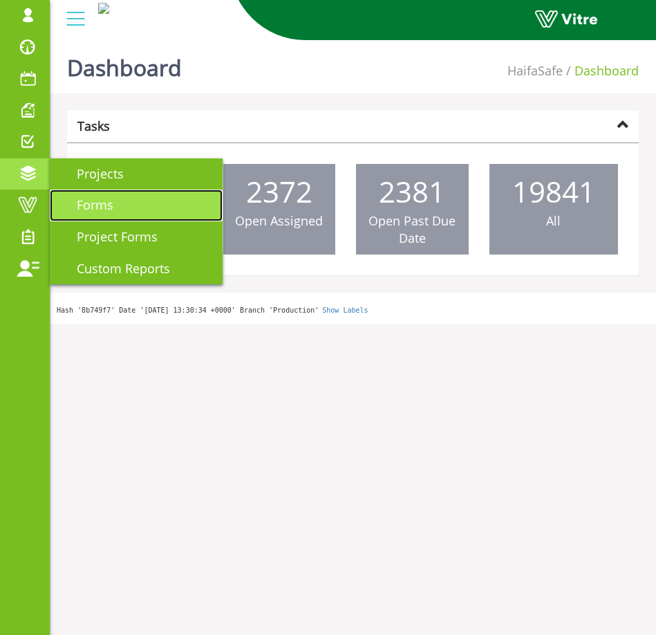
click at [129, 214] on link "Forms" at bounding box center [136, 206] width 173 height 32
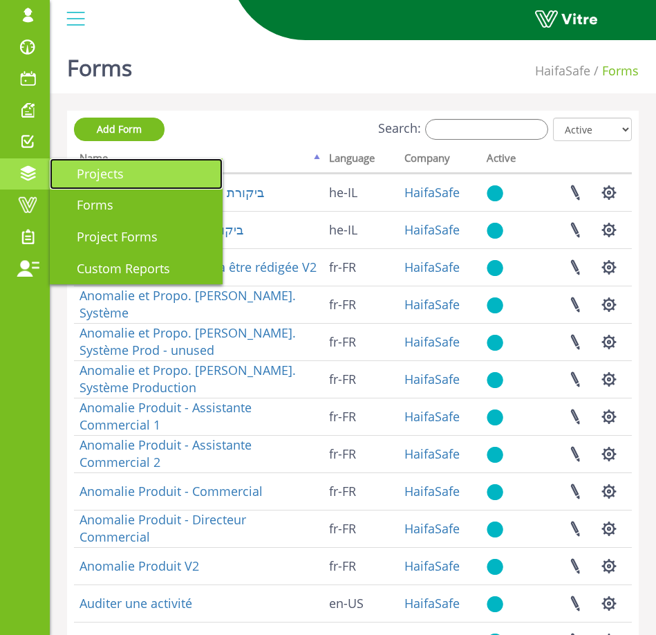
drag, startPoint x: 97, startPoint y: 176, endPoint x: 134, endPoint y: 184, distance: 38.1
click at [97, 176] on span "Projects" at bounding box center [92, 173] width 64 height 17
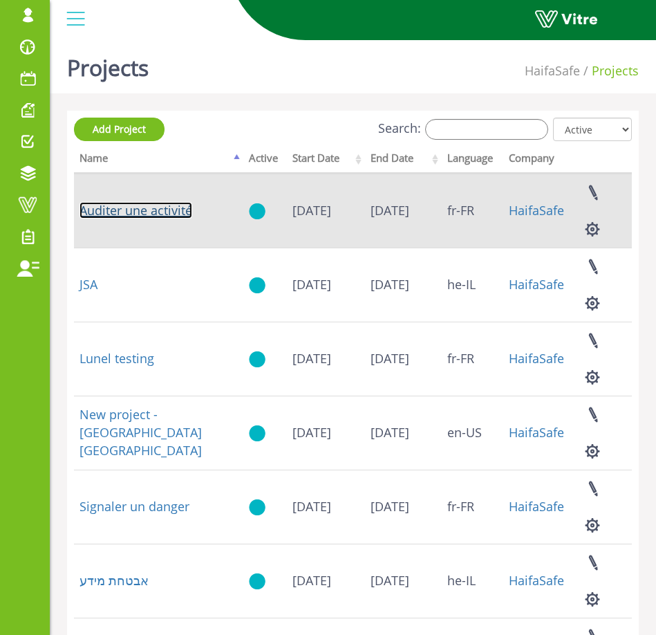
click at [167, 219] on link "Auditer une activité" at bounding box center [136, 210] width 113 height 17
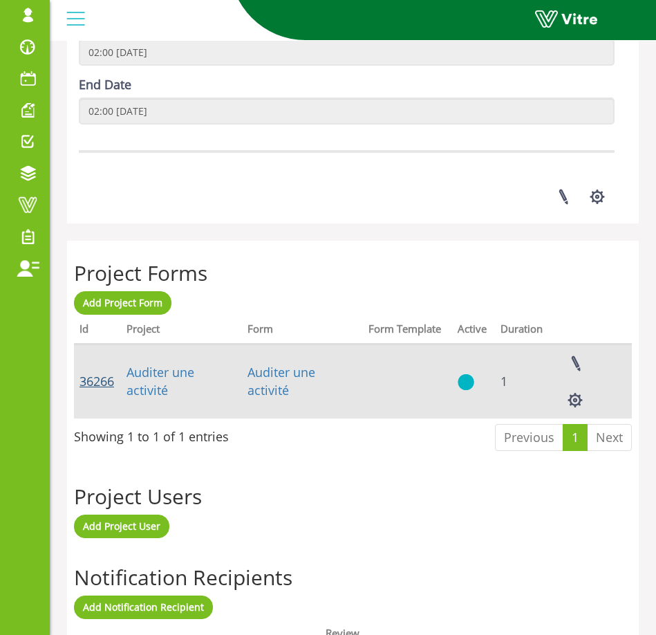
scroll to position [352, 0]
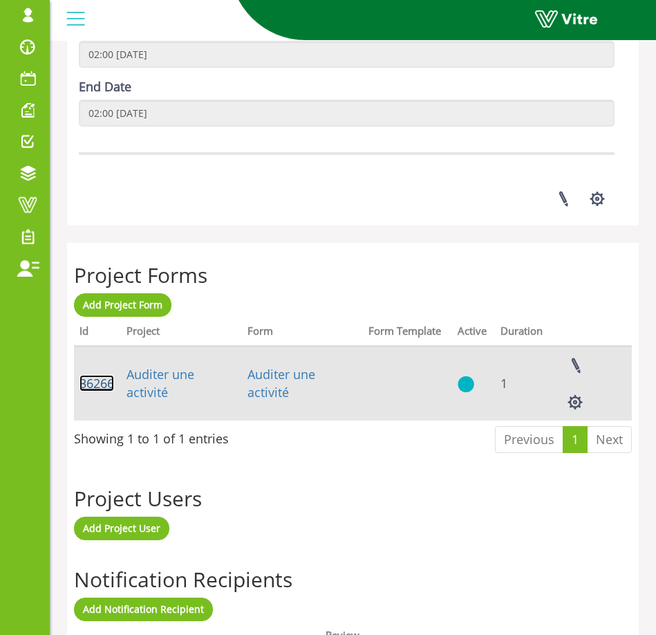
click at [93, 392] on link "36266" at bounding box center [97, 383] width 35 height 17
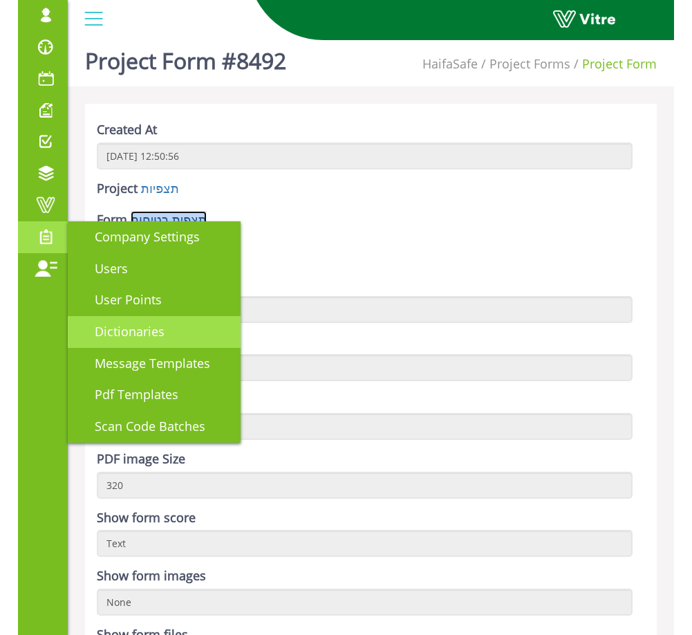
scroll to position [6, 0]
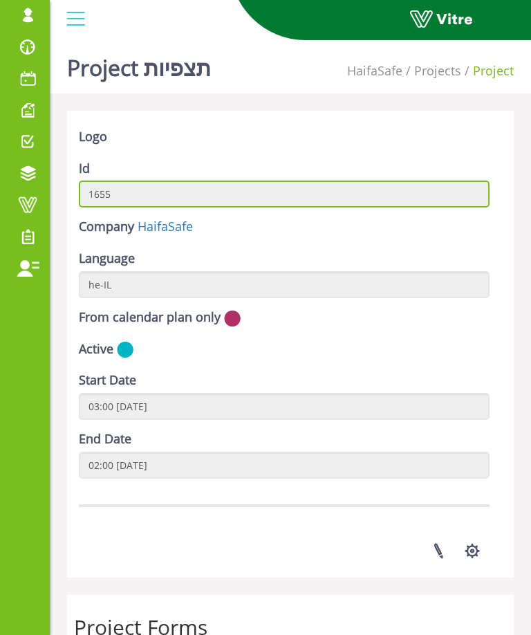
click at [128, 185] on input "1655" at bounding box center [284, 194] width 411 height 27
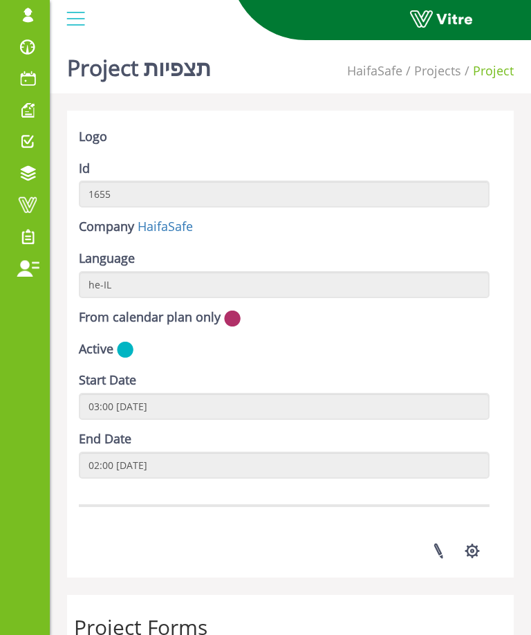
click at [205, 169] on div "Id 1655" at bounding box center [284, 184] width 411 height 48
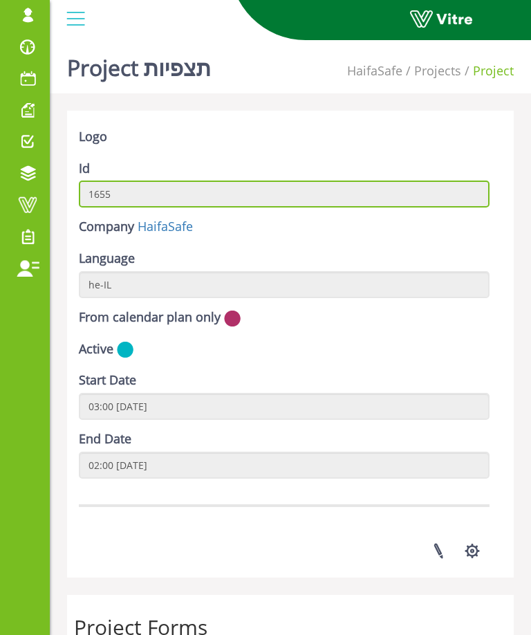
click at [175, 190] on input "1655" at bounding box center [284, 194] width 411 height 27
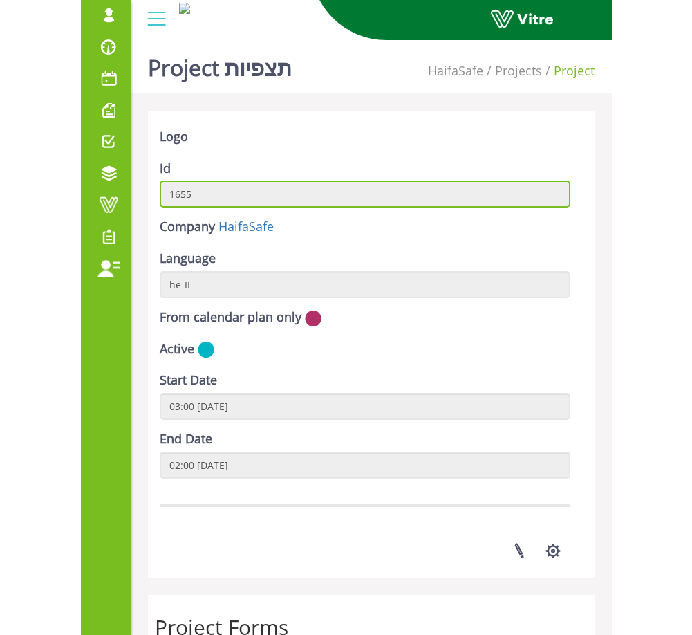
scroll to position [8, 0]
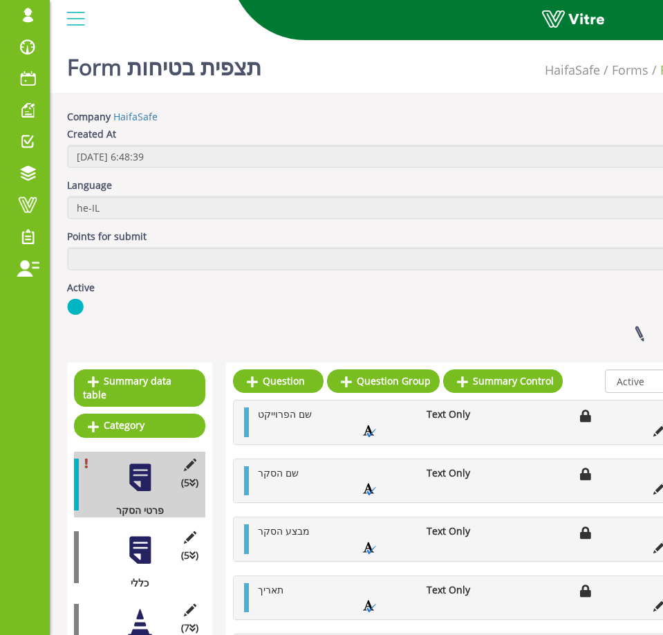
scroll to position [1, 45]
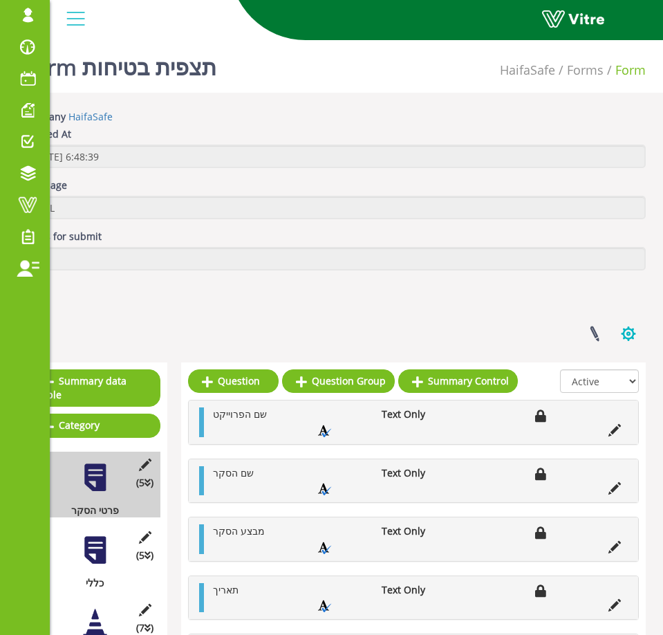
click at [635, 333] on button "button" at bounding box center [629, 333] width 35 height 37
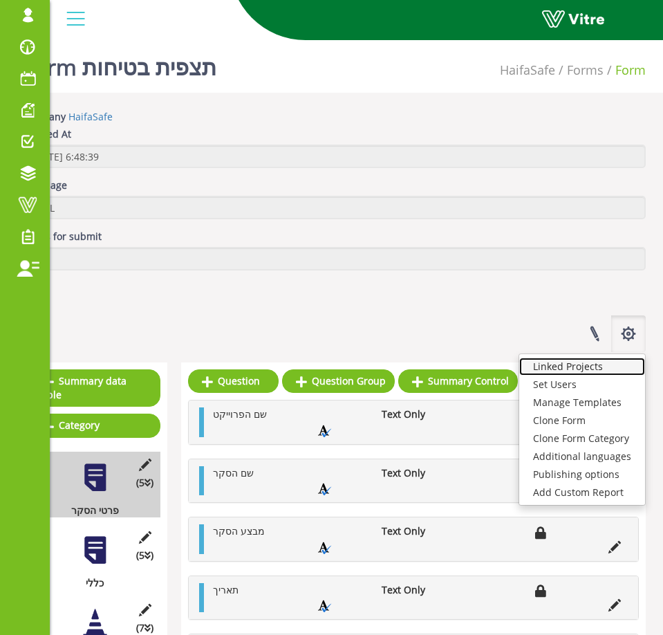
click at [617, 371] on link "Linked Projects" at bounding box center [583, 367] width 126 height 18
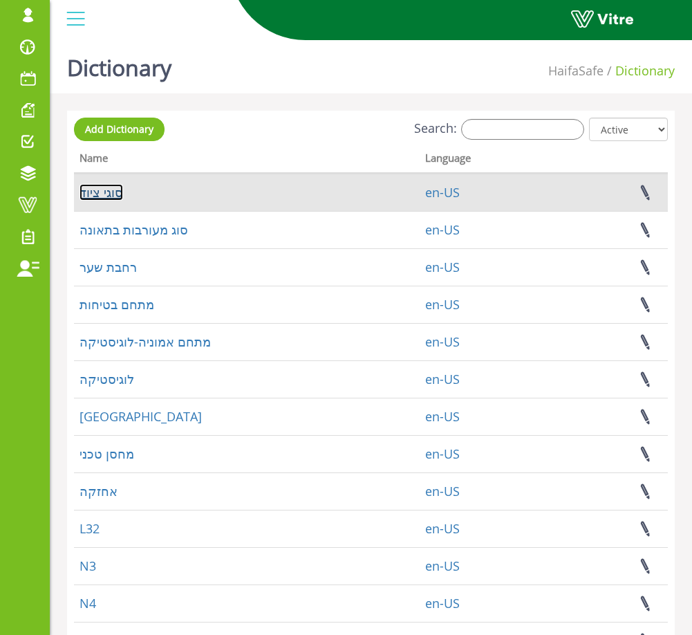
click at [100, 192] on link "סוגי ציוד" at bounding box center [102, 192] width 44 height 17
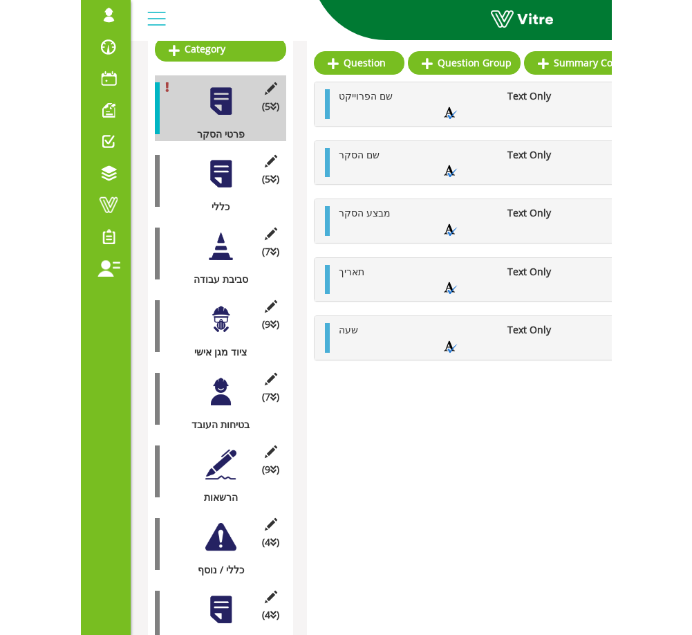
scroll to position [362, 0]
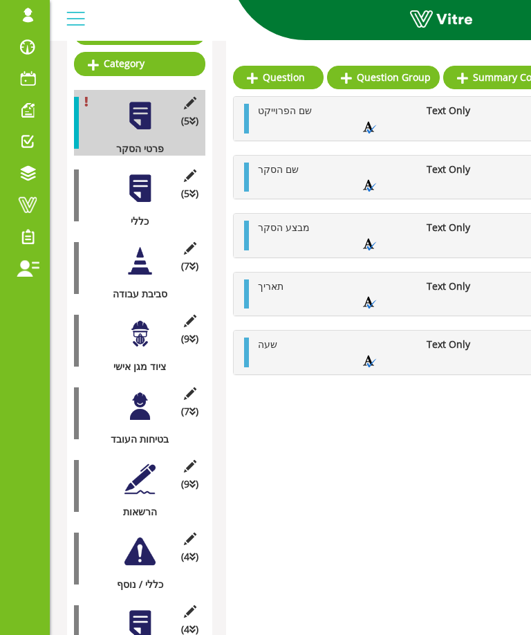
click at [152, 264] on div at bounding box center [140, 261] width 31 height 31
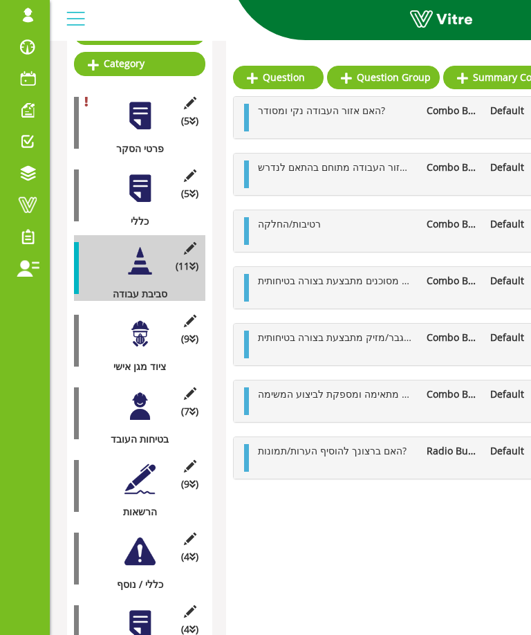
click at [439, 175] on ul "האם אזור העבודה מתוחם בהתאם לנדרש? Combo Box Default (4 )" at bounding box center [462, 174] width 422 height 28
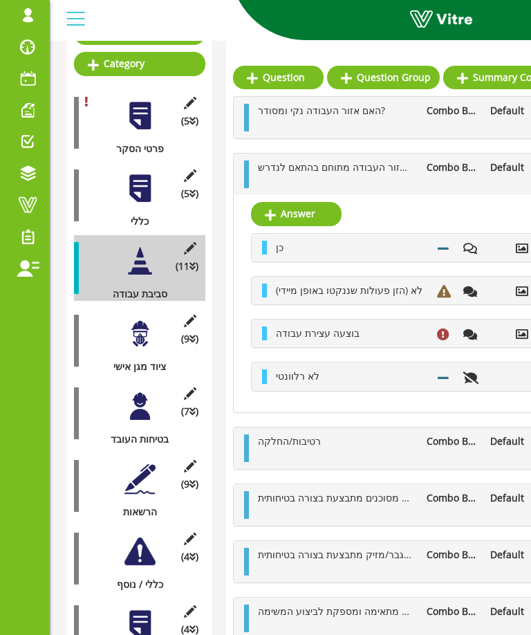
click at [439, 175] on ul "האם אזור העבודה מתוחם בהתאם לנדרש? Combo Box Default (4 )" at bounding box center [462, 174] width 422 height 28
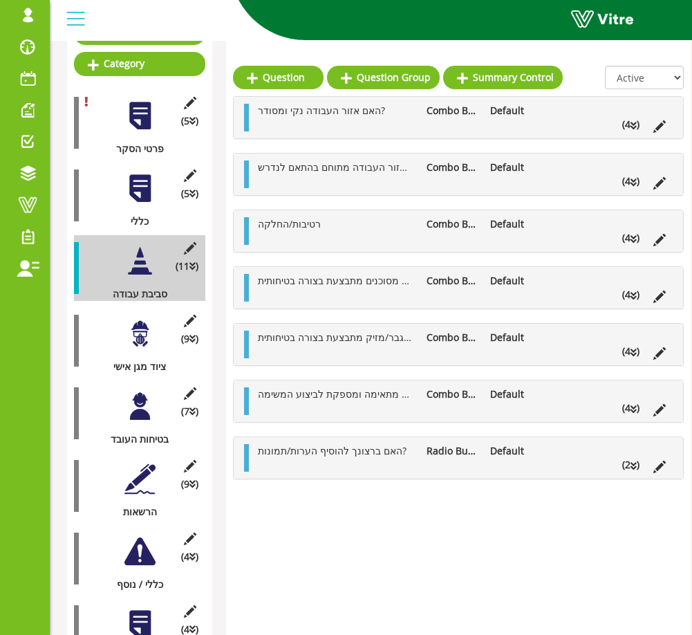
click at [364, 129] on li at bounding box center [369, 125] width 26 height 14
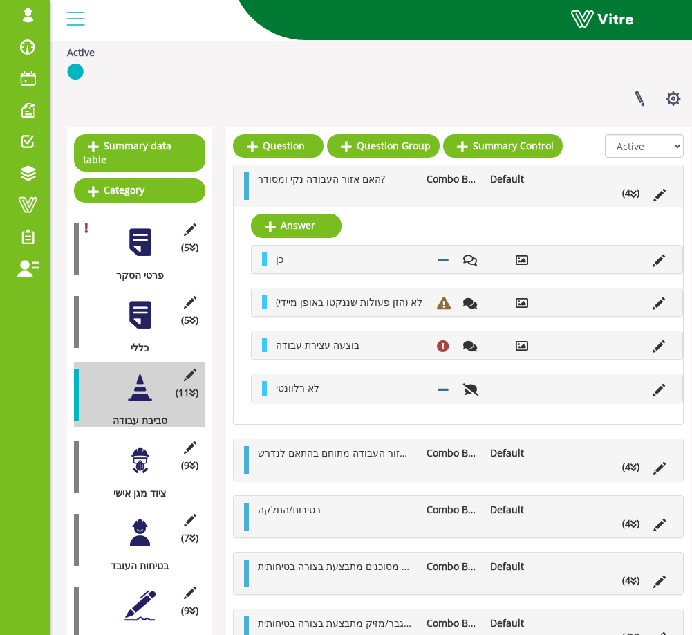
scroll to position [219, 0]
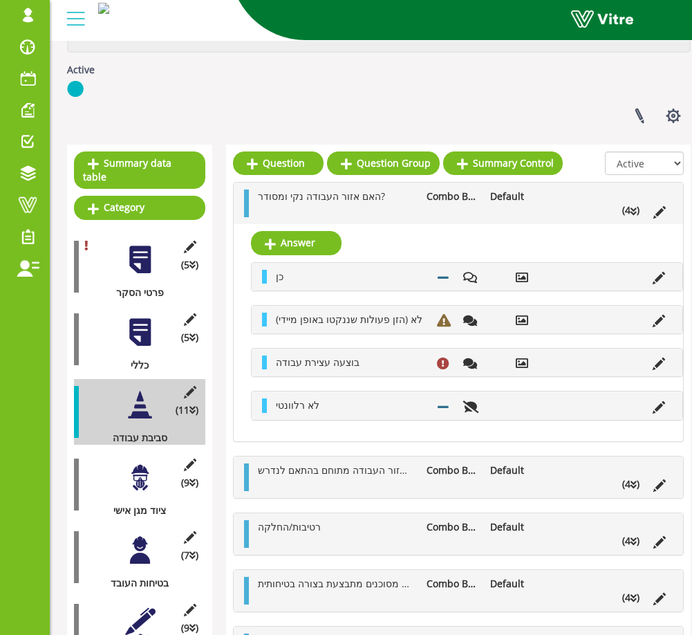
click at [125, 345] on div at bounding box center [140, 332] width 31 height 31
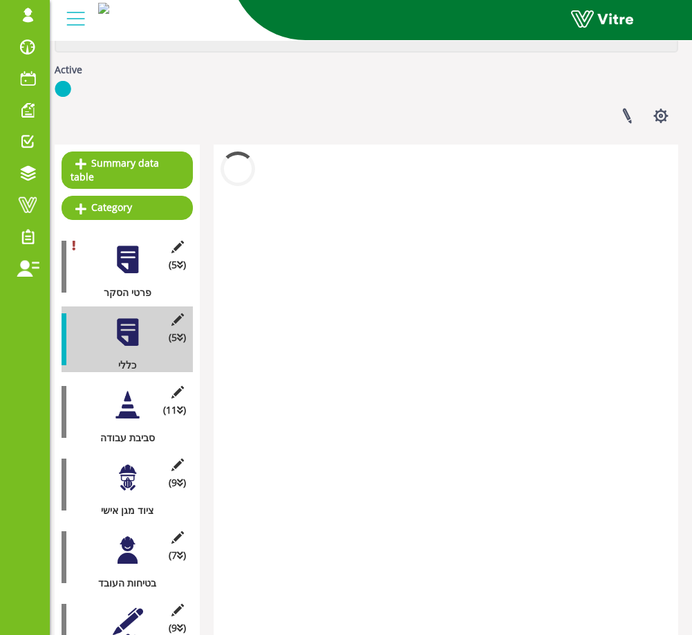
scroll to position [219, 16]
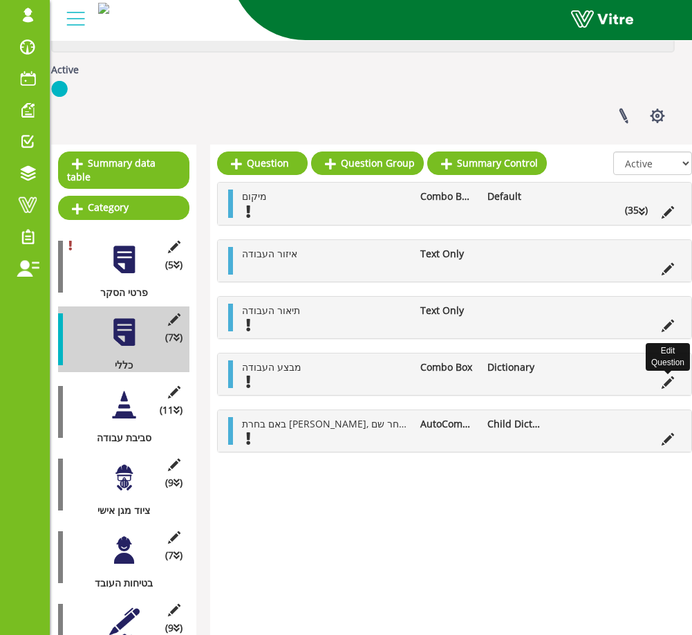
click at [531, 385] on icon at bounding box center [668, 382] width 12 height 12
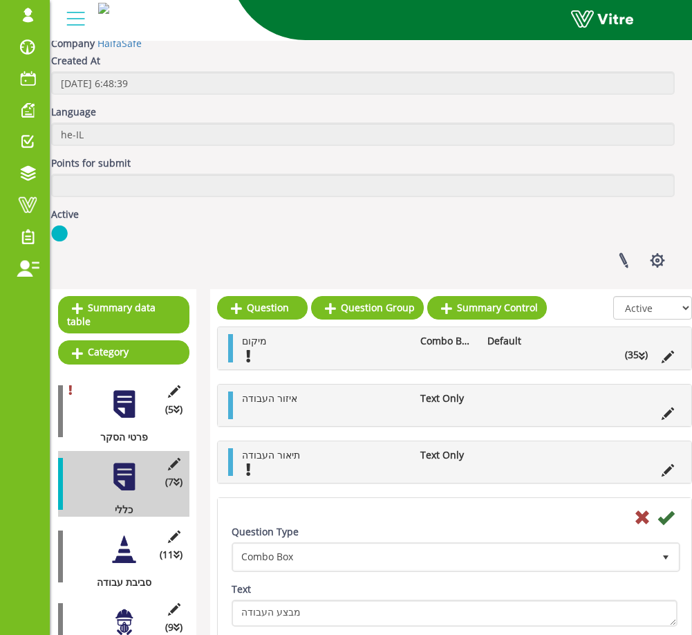
scroll to position [155, 16]
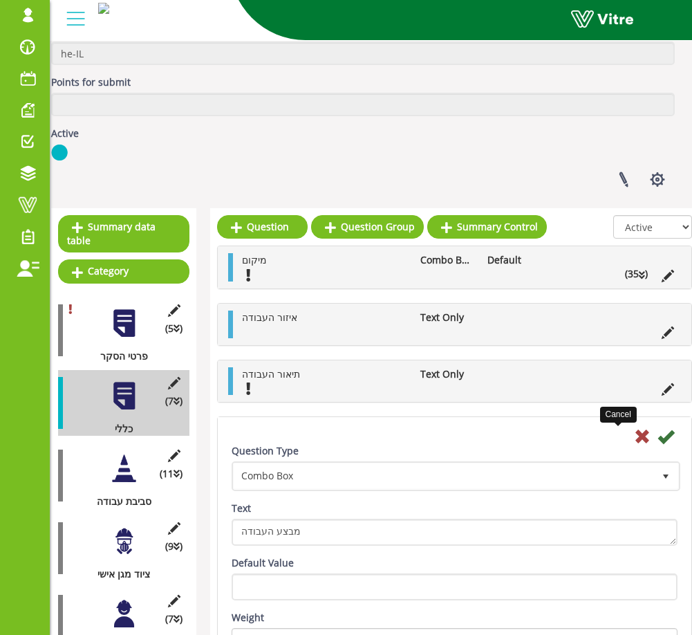
click at [531, 441] on icon at bounding box center [642, 436] width 17 height 17
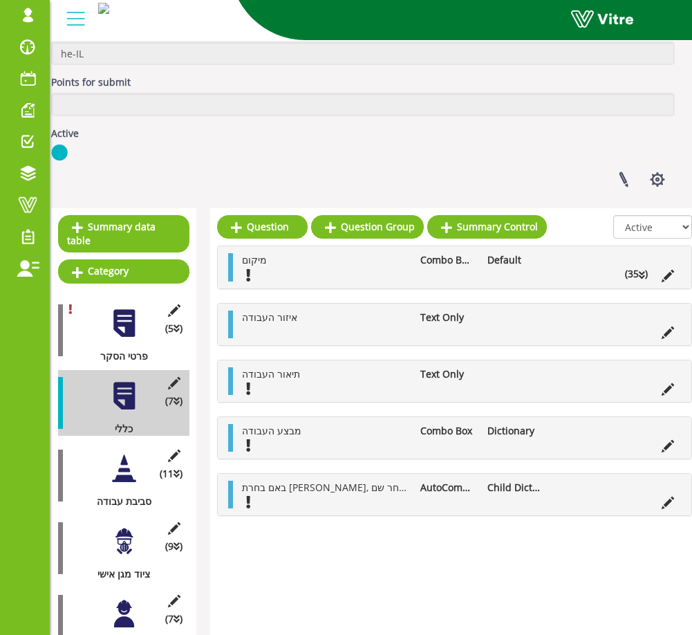
click at [126, 467] on div at bounding box center [124, 468] width 31 height 31
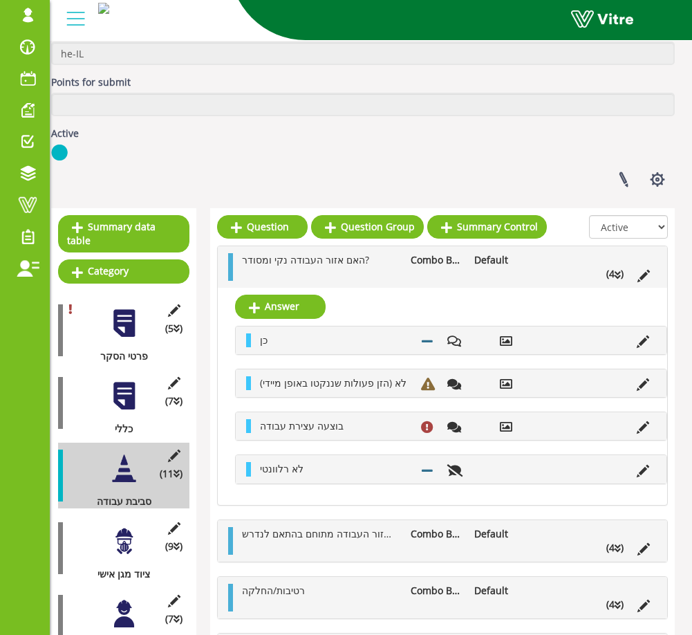
click at [128, 395] on div at bounding box center [124, 395] width 31 height 31
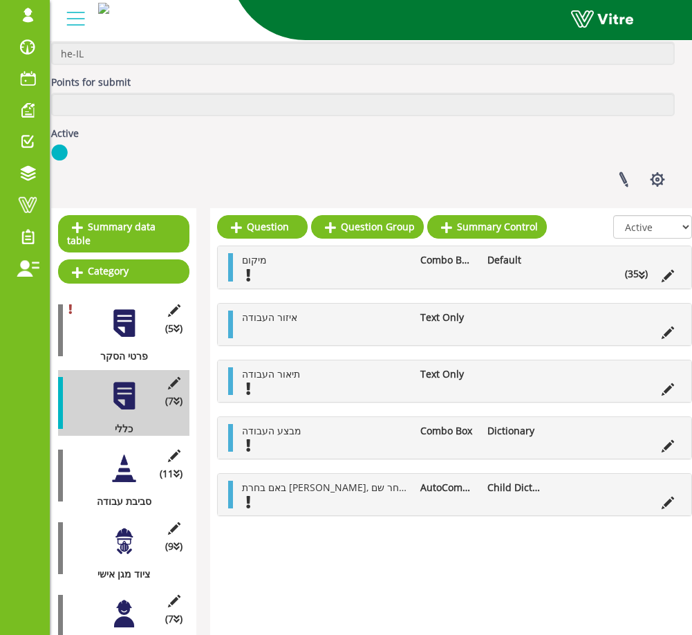
click at [124, 463] on div at bounding box center [124, 468] width 31 height 31
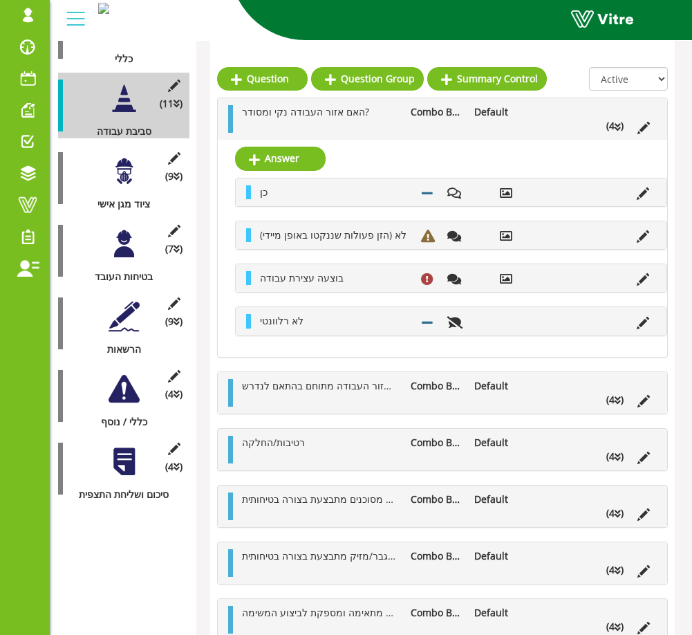
scroll to position [522, 16]
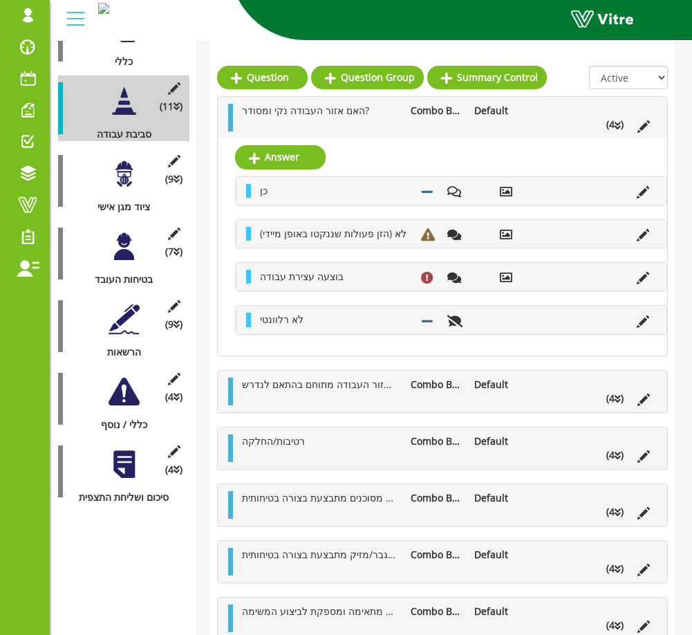
click at [124, 319] on div at bounding box center [124, 319] width 31 height 31
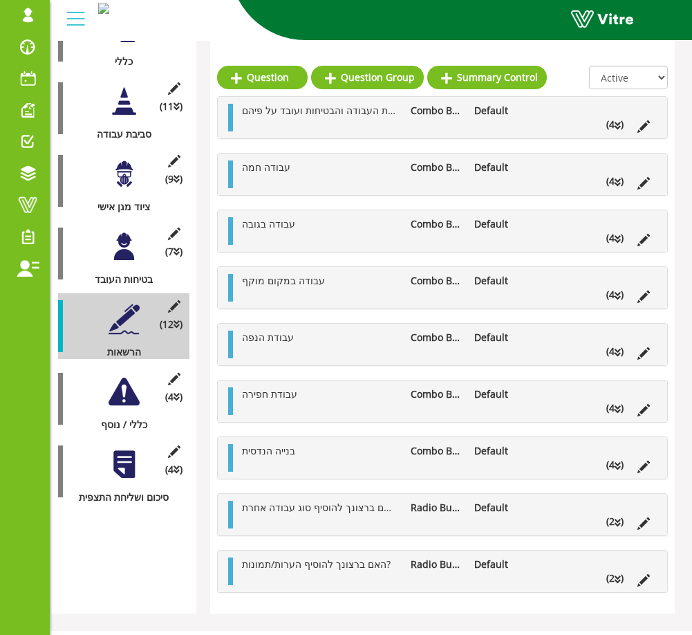
click at [327, 220] on li "עבודה בגובה" at bounding box center [319, 224] width 169 height 14
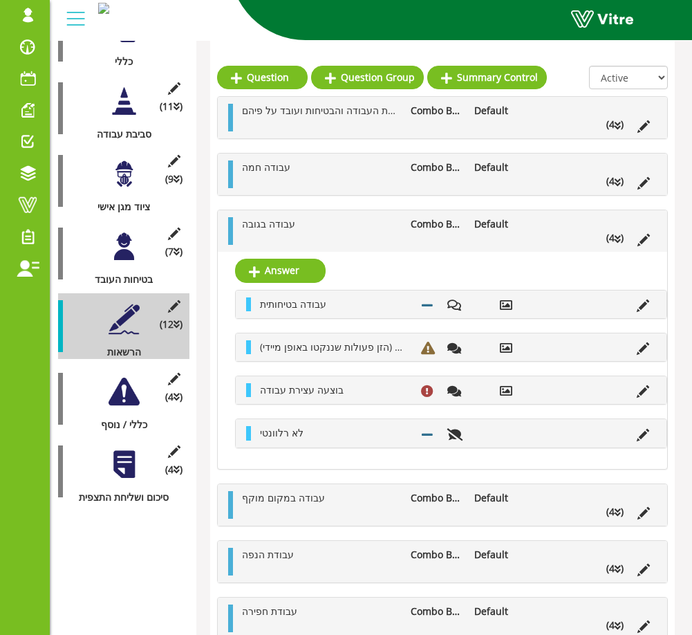
click at [131, 174] on div at bounding box center [124, 173] width 31 height 31
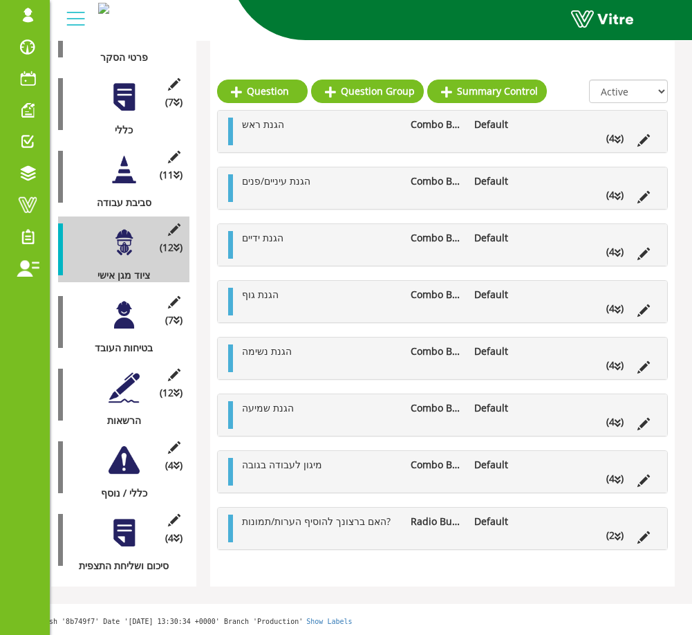
click at [336, 245] on li at bounding box center [327, 252] width 26 height 14
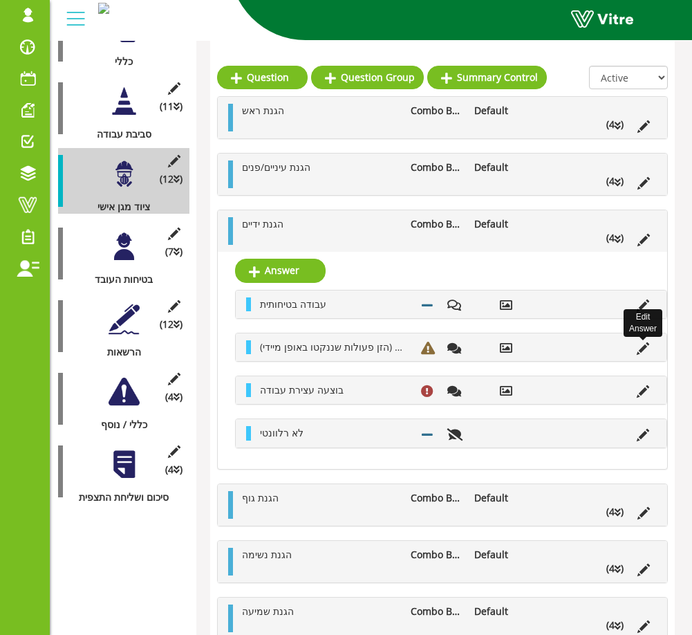
click at [531, 349] on icon at bounding box center [643, 348] width 12 height 12
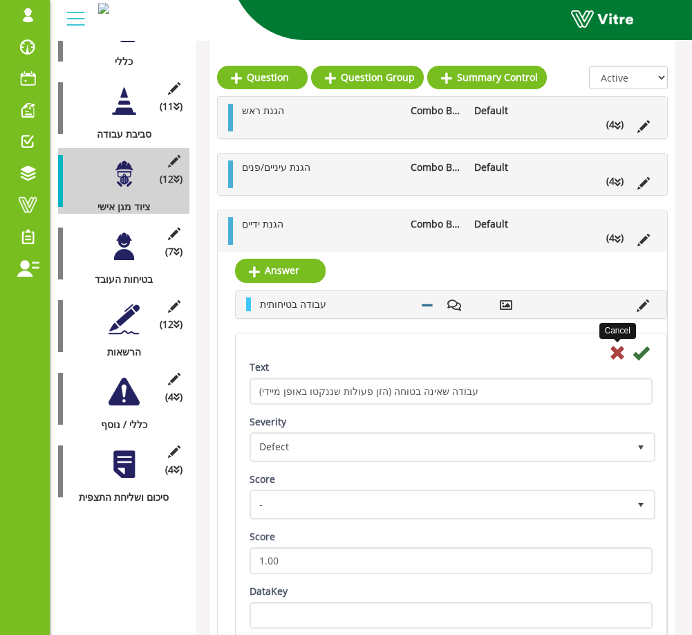
click at [531, 350] on icon at bounding box center [617, 353] width 17 height 17
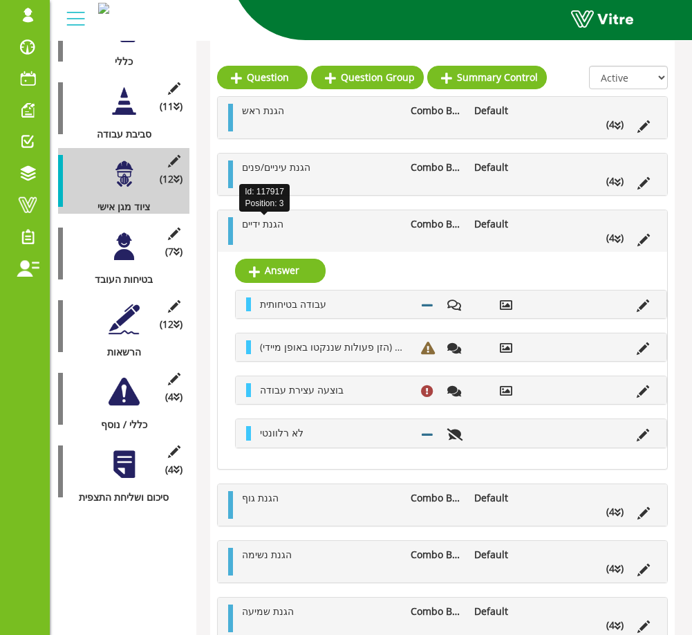
click at [271, 224] on span "הגנת ידיים" at bounding box center [263, 223] width 42 height 13
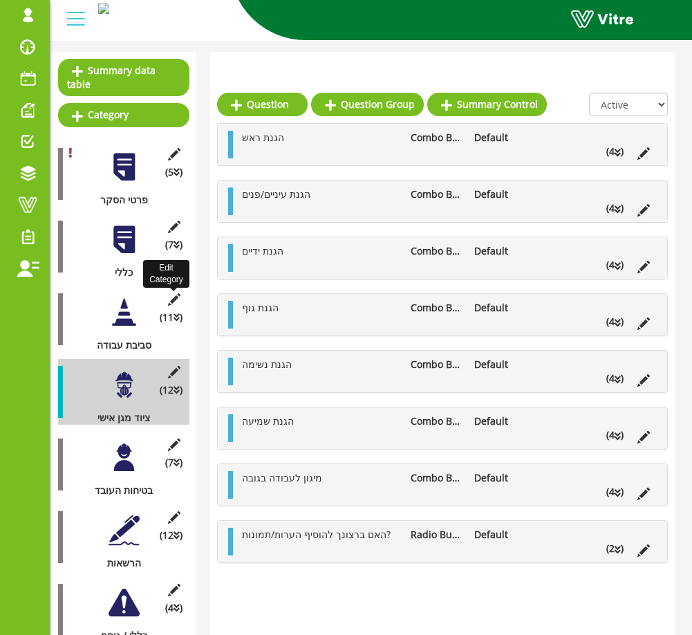
scroll to position [297, 16]
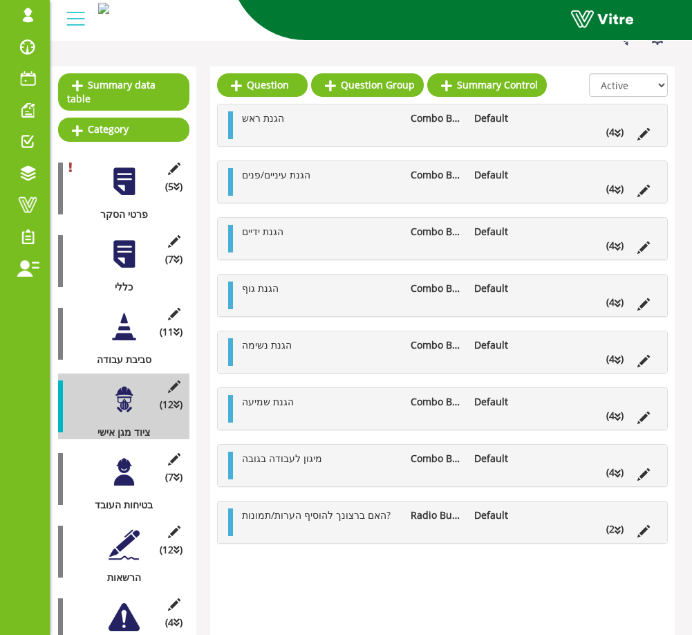
click at [118, 466] on div at bounding box center [124, 472] width 31 height 31
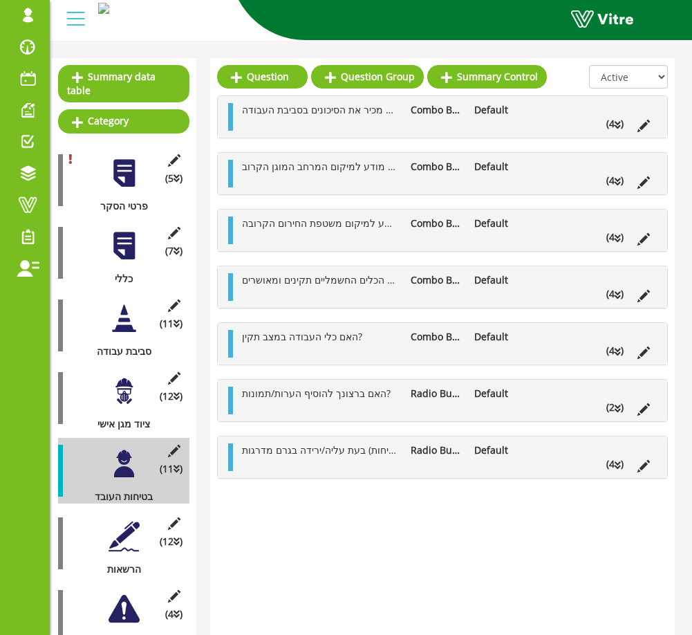
scroll to position [304, 16]
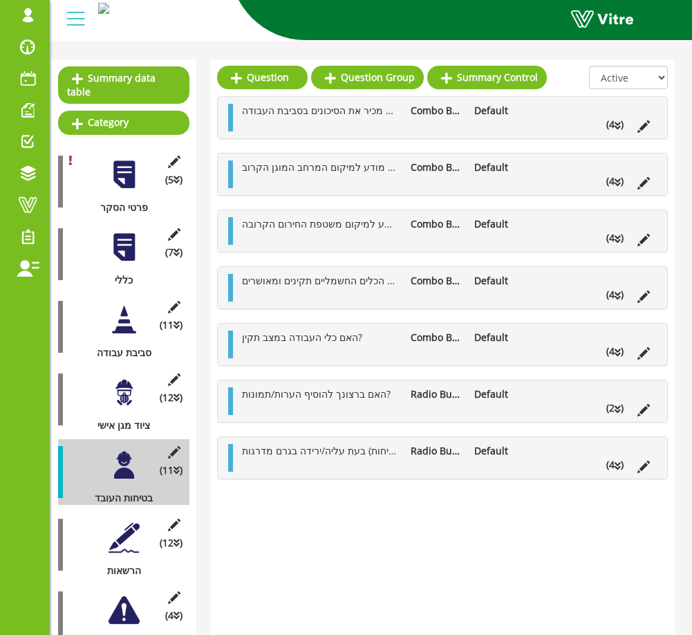
click at [133, 258] on div at bounding box center [124, 247] width 31 height 31
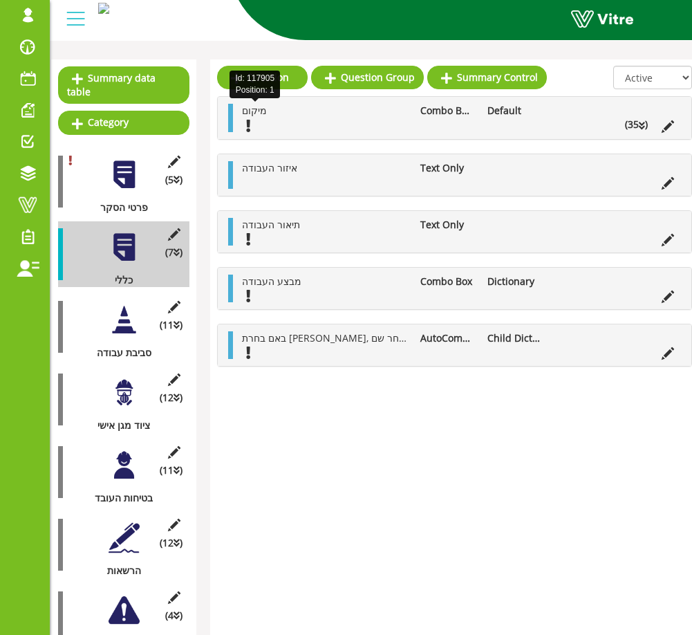
click at [263, 114] on span "מיקום" at bounding box center [254, 110] width 25 height 13
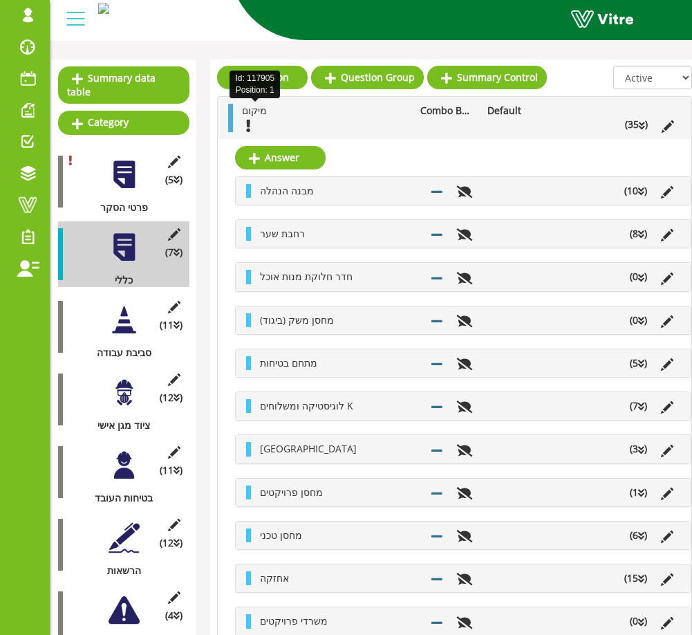
click at [263, 114] on span "מיקום" at bounding box center [254, 110] width 25 height 13
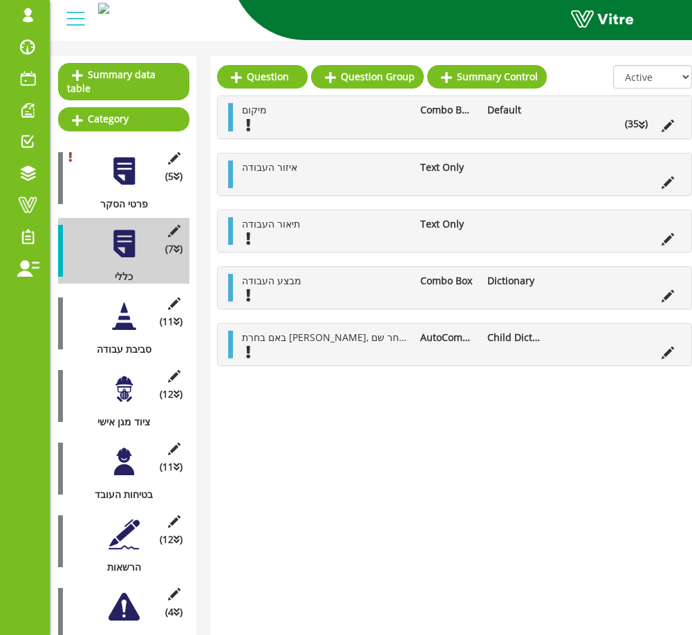
click at [486, 120] on ul "מיקום Combo Box With Radio Buttons Default (35 )" at bounding box center [458, 117] width 446 height 28
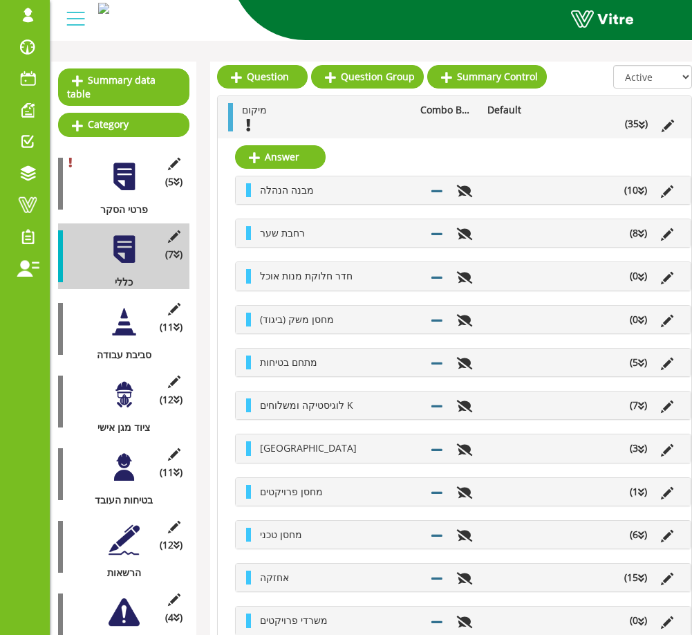
scroll to position [300, 16]
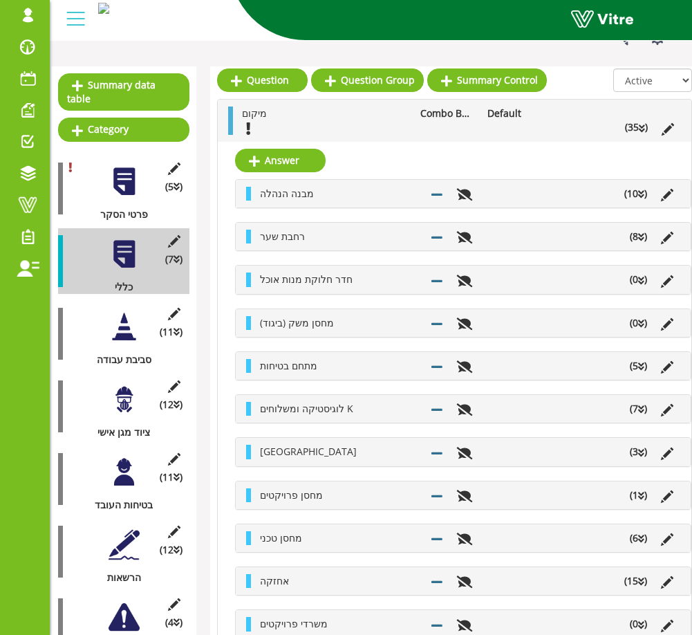
click at [493, 188] on div "מבנה הנהלה (10 )" at bounding box center [463, 194] width 455 height 28
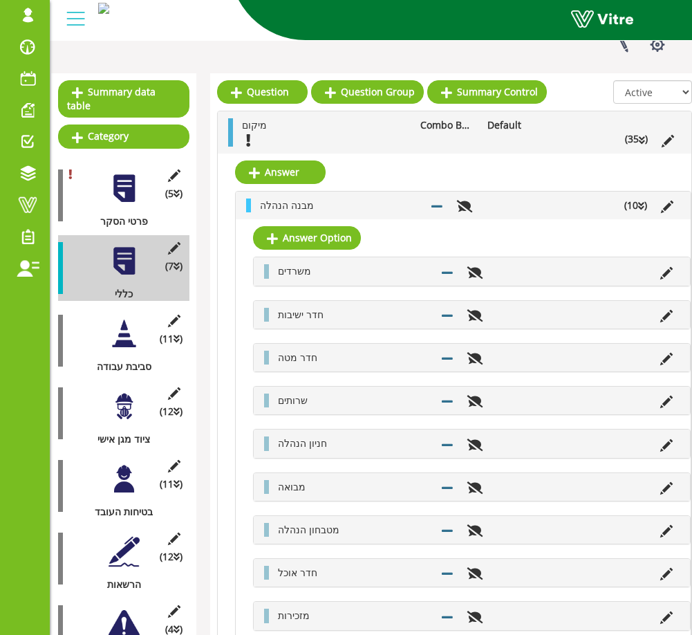
click at [491, 199] on div "מבנה הנהלה (10 )" at bounding box center [463, 206] width 455 height 28
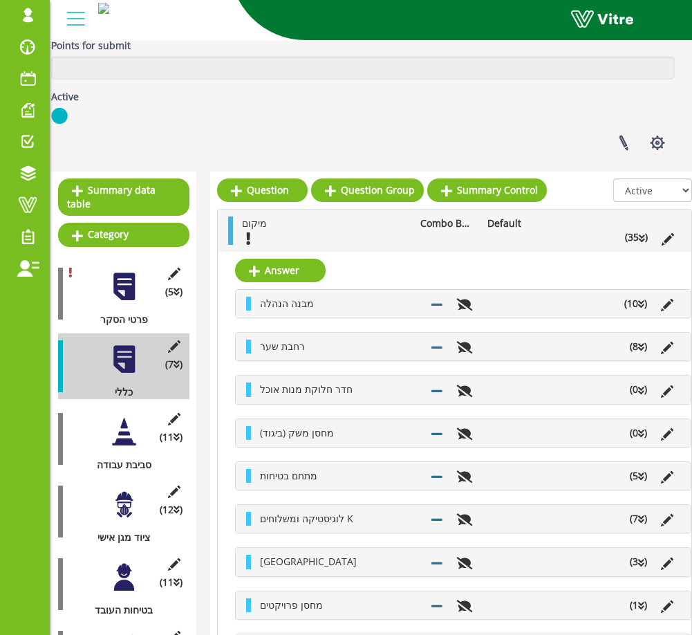
scroll to position [223, 16]
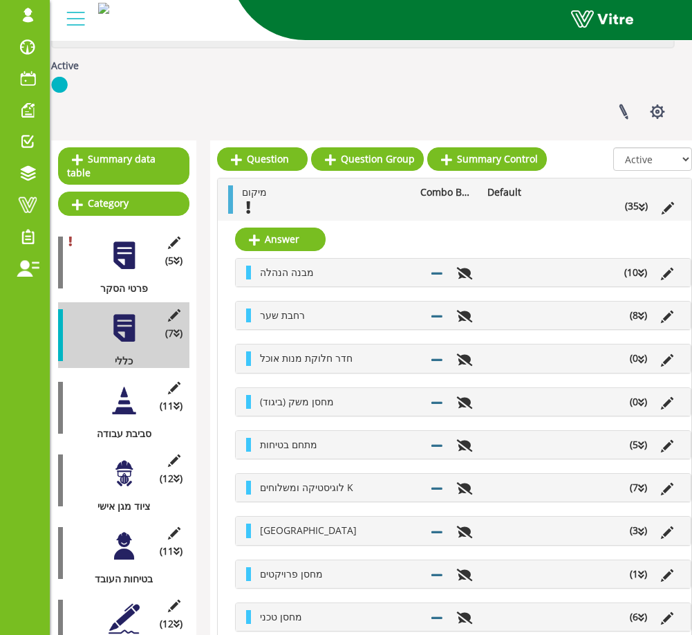
drag, startPoint x: 123, startPoint y: 398, endPoint x: 58, endPoint y: 415, distance: 67.3
click at [123, 398] on div at bounding box center [124, 400] width 31 height 31
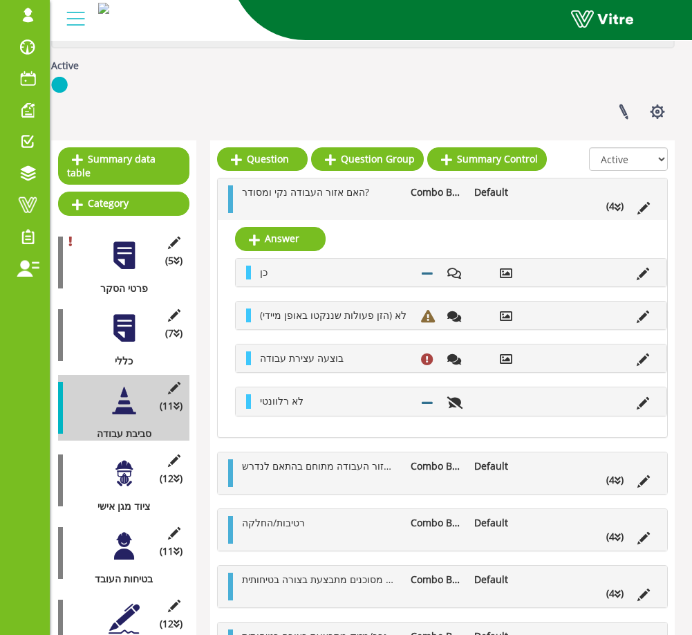
click at [400, 213] on ul "האם אזור העבודה נקי ומסודר? Combo Box Default (4 )" at bounding box center [446, 199] width 422 height 28
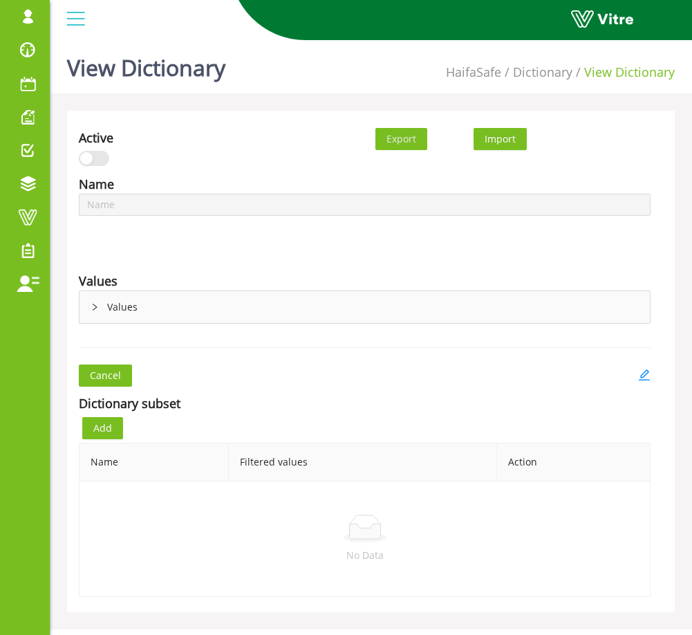
type input "סוגי ציוד"
type input "תצפיות - מבצע עבודה"
click at [199, 305] on div "Values" at bounding box center [365, 307] width 571 height 32
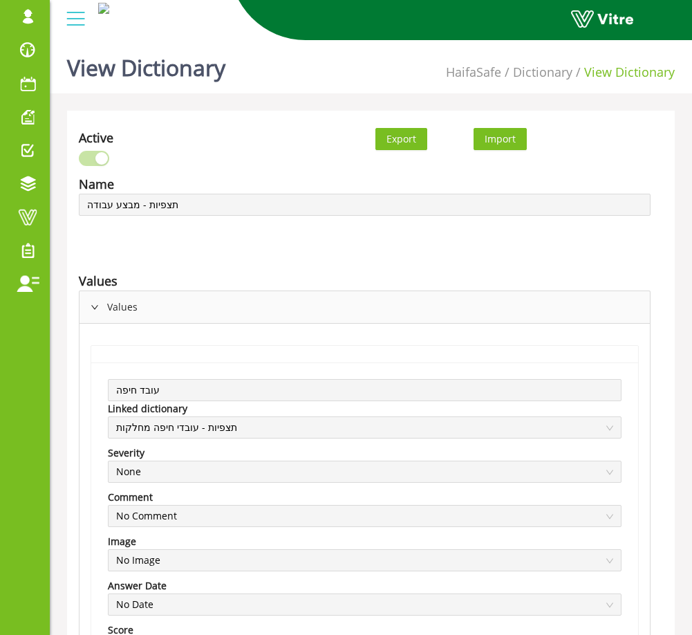
click at [199, 304] on div "Values" at bounding box center [365, 307] width 571 height 32
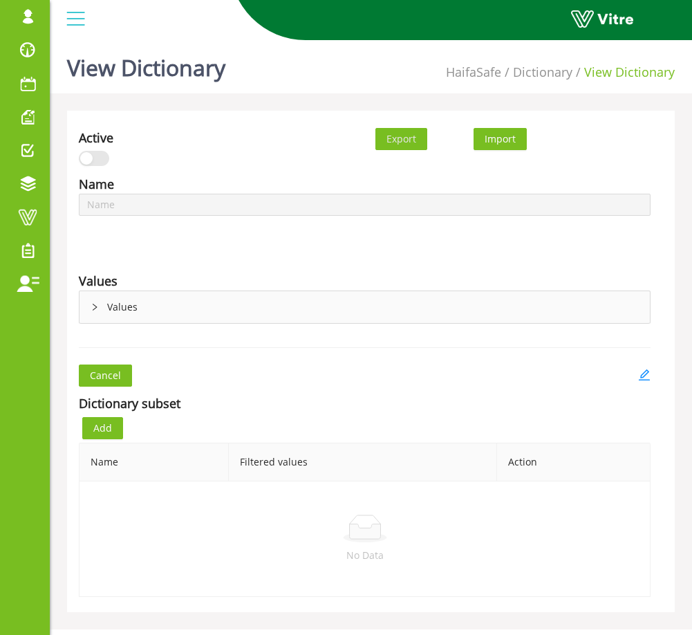
type input "תצפיות - קבלנים"
click at [243, 320] on div "Values" at bounding box center [365, 307] width 571 height 32
type input "תצפיות - מבצע עבודה"
click at [178, 311] on div "Values" at bounding box center [365, 307] width 571 height 32
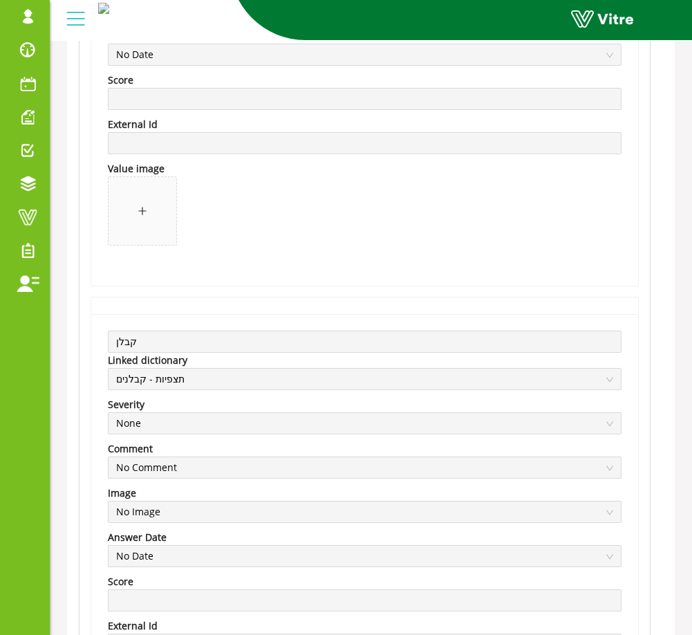
scroll to position [549, 0]
drag, startPoint x: 240, startPoint y: 378, endPoint x: 111, endPoint y: 378, distance: 129.4
click at [110, 378] on div "תצפיות - קבלנים" at bounding box center [365, 380] width 514 height 22
drag, startPoint x: 113, startPoint y: 379, endPoint x: 200, endPoint y: 378, distance: 87.2
click at [195, 378] on div "תצפיות - קבלנים" at bounding box center [365, 380] width 514 height 22
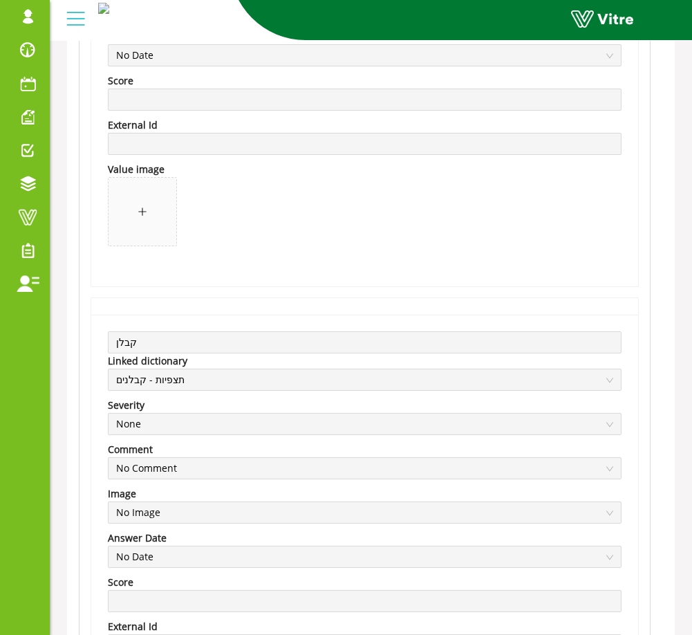
drag, startPoint x: 113, startPoint y: 382, endPoint x: 210, endPoint y: 383, distance: 97.5
click at [210, 383] on div "תצפיות - קבלנים" at bounding box center [365, 380] width 514 height 22
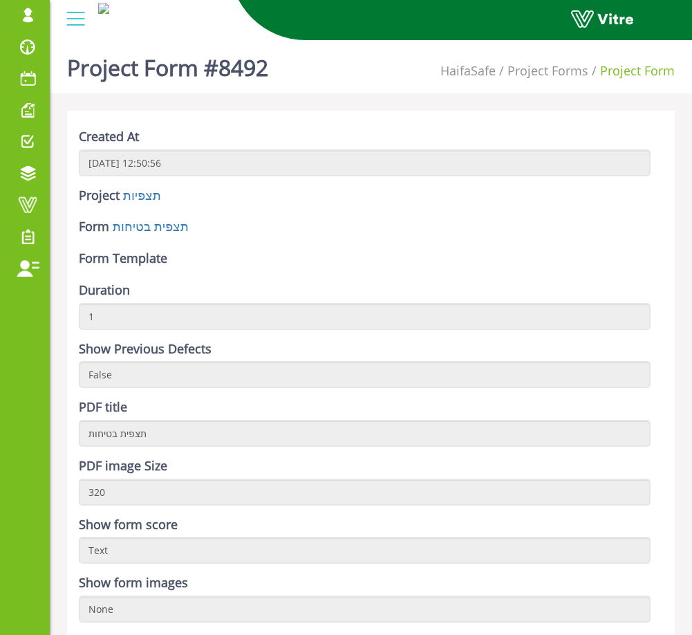
scroll to position [6, 0]
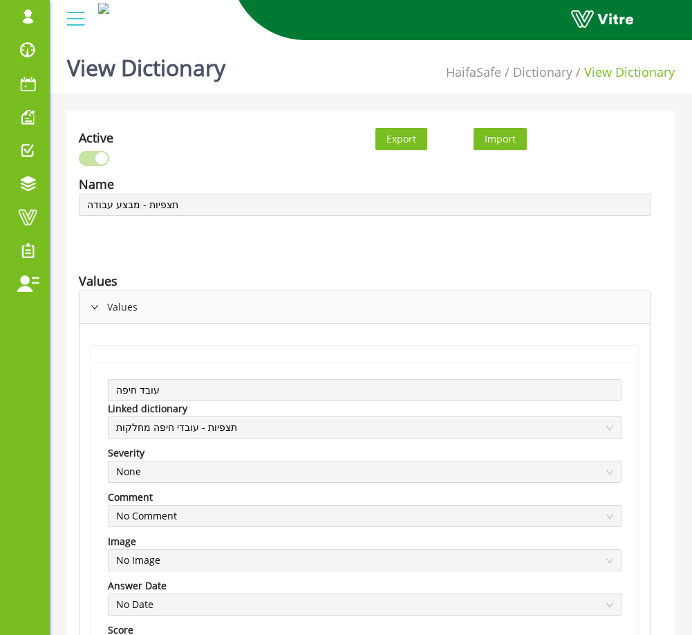
scroll to position [549, 0]
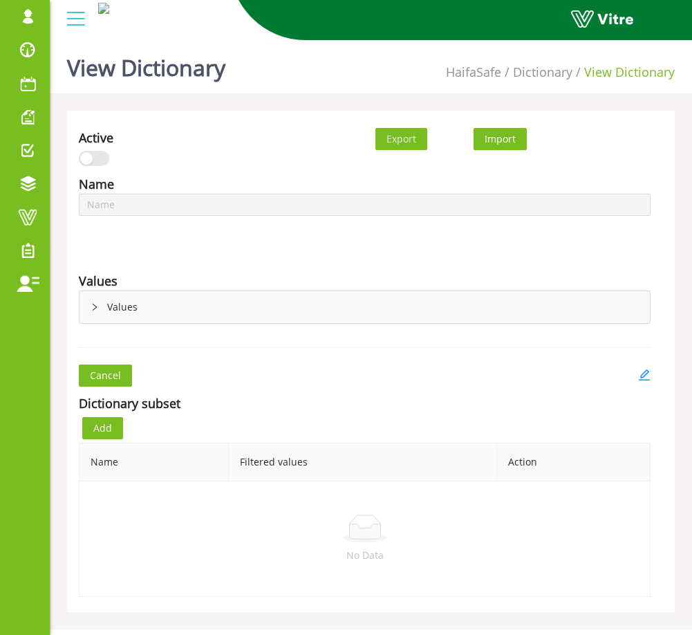
type input "תצפיות - עובדי חיפה מחלקות"
click at [419, 248] on div "Name תצפיות - עובדי חיפה מחלקות Language English Values Values" at bounding box center [364, 249] width 593 height 150
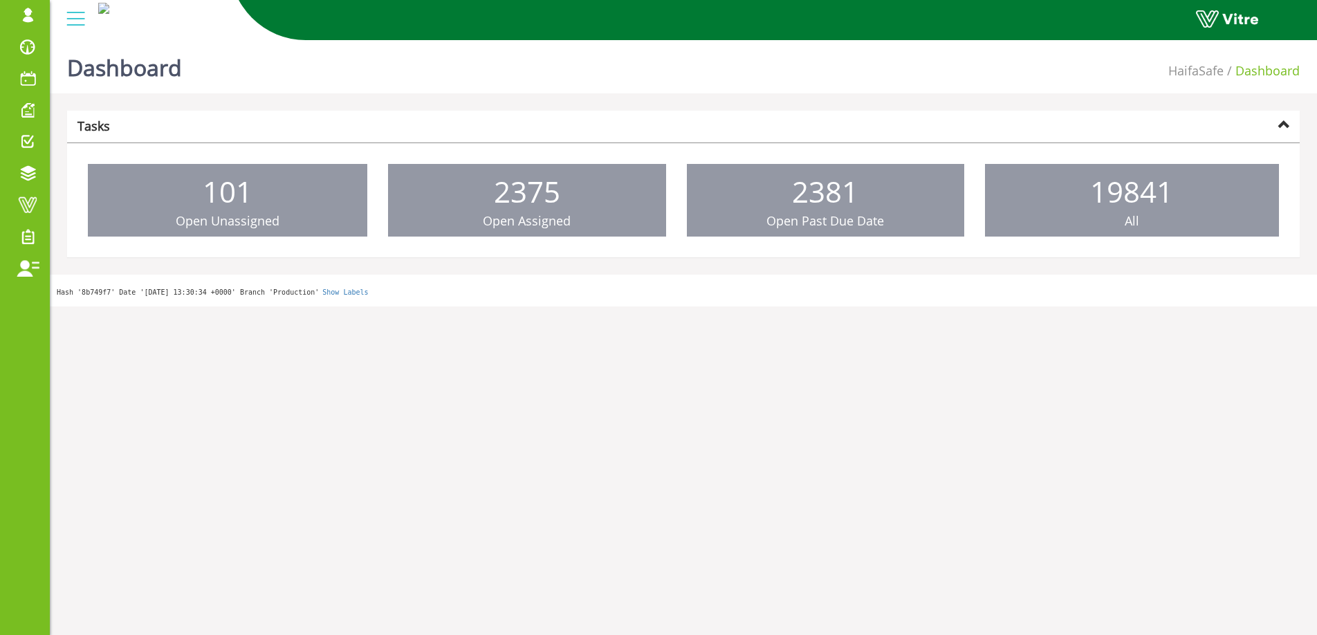
click at [58, 161] on div "Dashboard HaifaSafe Dashboard Tasks 101 Open Unassigned 2375 Open Assigned 2381…" at bounding box center [683, 171] width 1267 height 272
click at [33, 181] on span at bounding box center [27, 173] width 35 height 17
click at [0, 0] on span "Forms" at bounding box center [0, 0] width 0 height 0
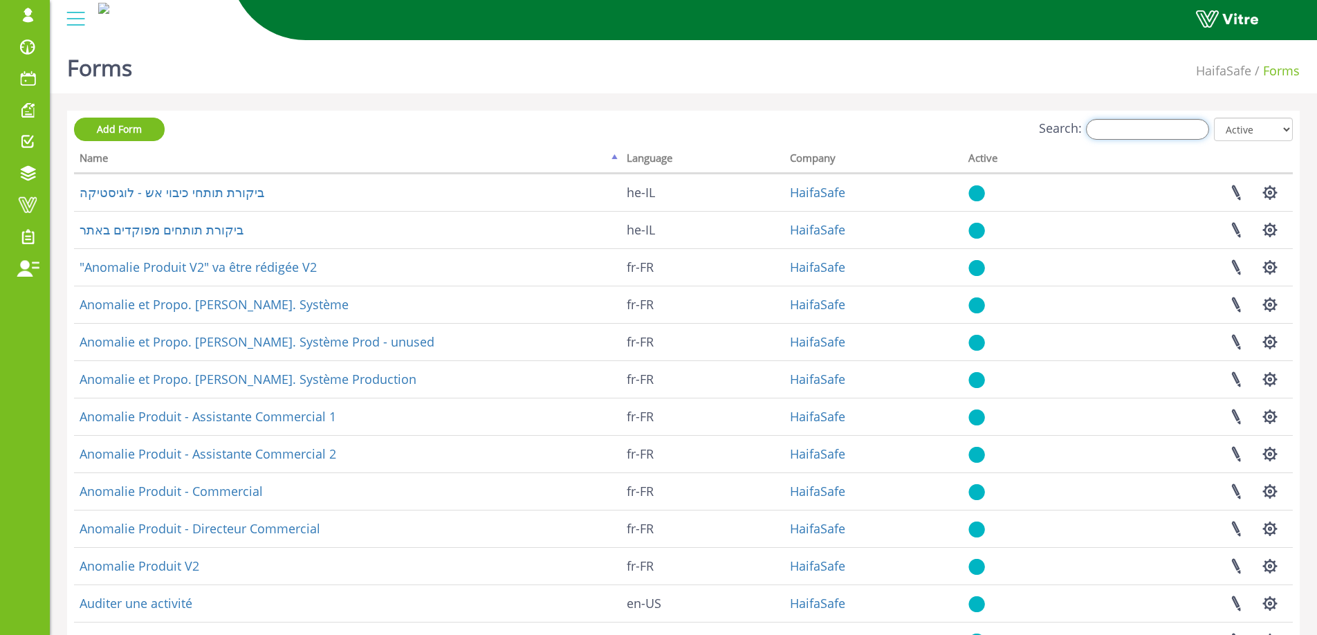
drag, startPoint x: 0, startPoint y: 0, endPoint x: 1164, endPoint y: 121, distance: 1169.8
click at [1164, 121] on input "Search:" at bounding box center [1147, 129] width 123 height 21
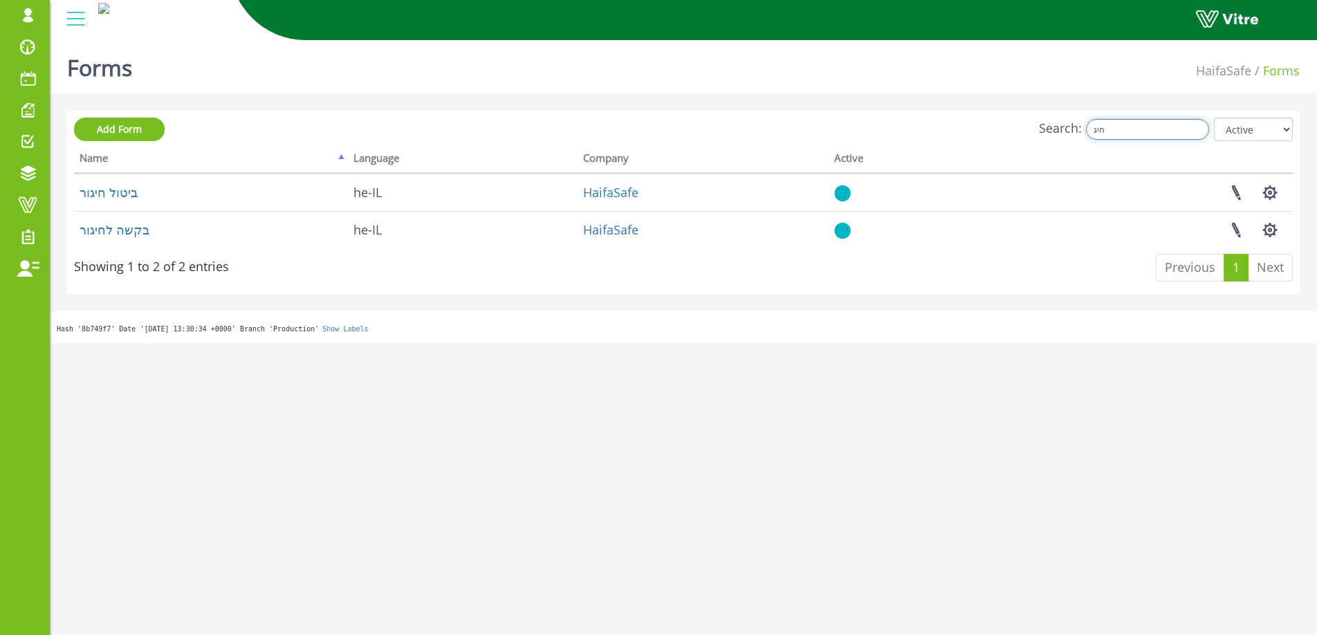
type input "חיג"
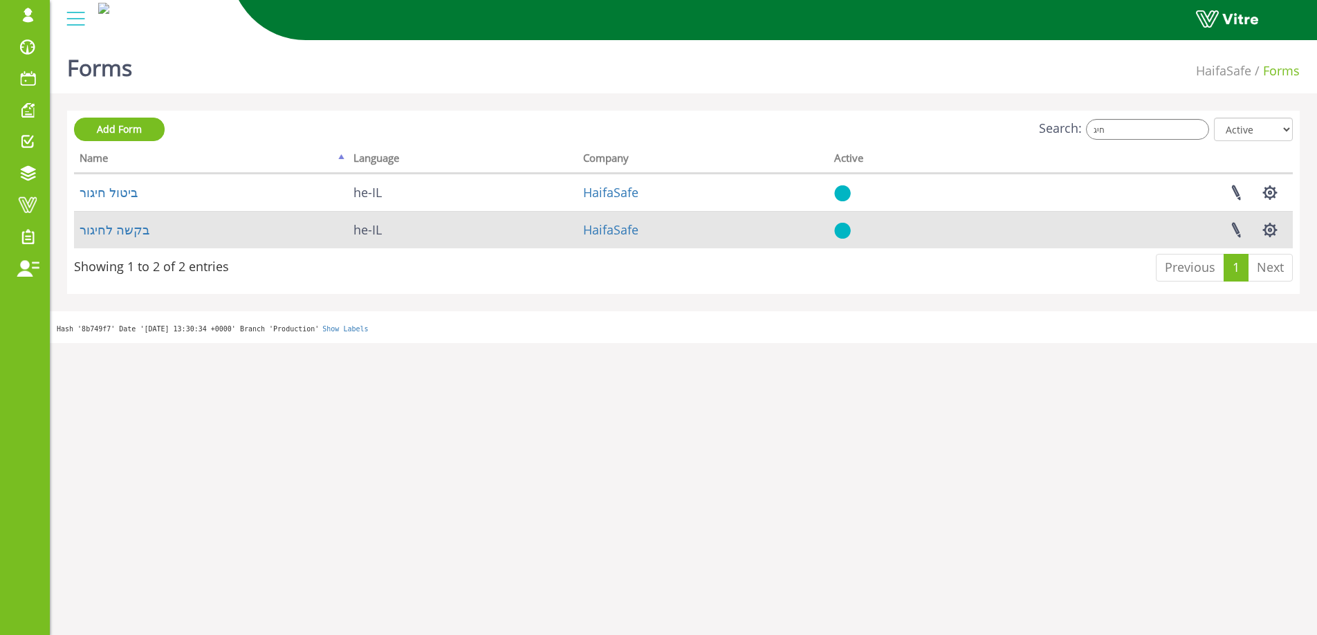
drag, startPoint x: 1164, startPoint y: 121, endPoint x: 192, endPoint y: 245, distance: 979.8
click at [192, 245] on td "בקשה לחיגור" at bounding box center [211, 229] width 274 height 37
click at [127, 230] on link "בקשה לחיגור" at bounding box center [115, 229] width 70 height 17
